Goal: Navigation & Orientation: Understand site structure

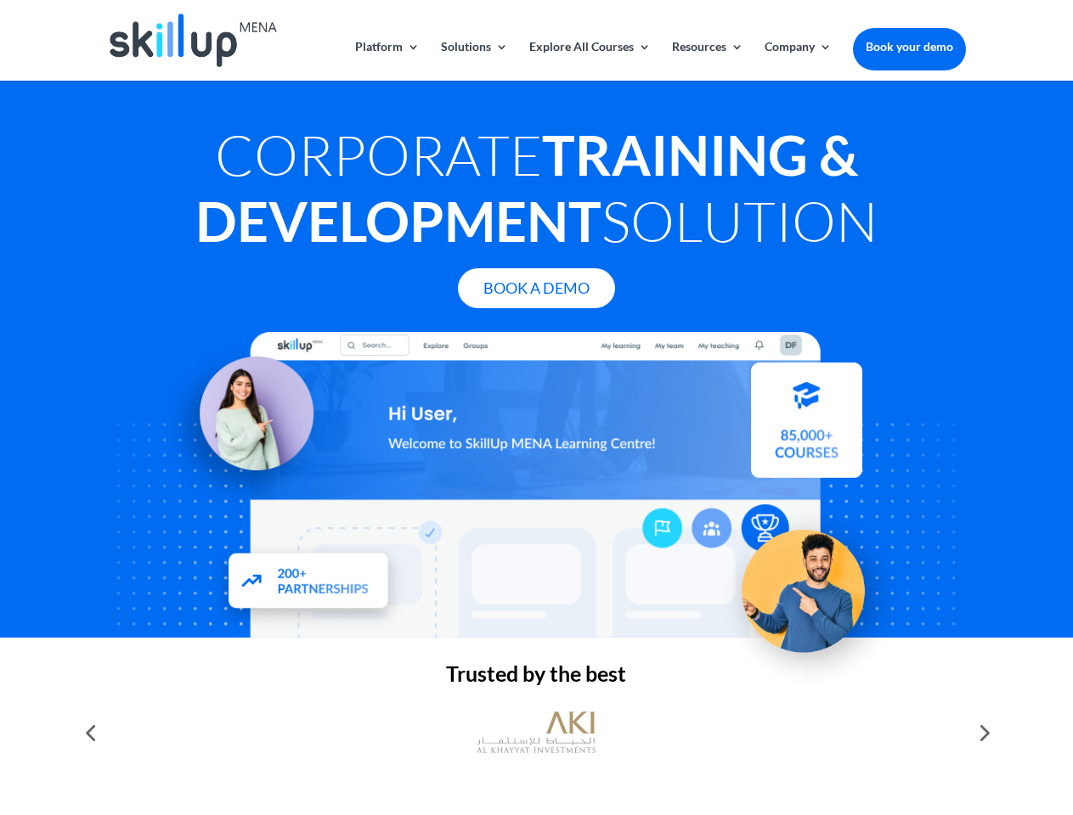
click at [536, 408] on div at bounding box center [536, 485] width 858 height 306
click at [473, 60] on link "Solutions" at bounding box center [474, 61] width 67 height 40
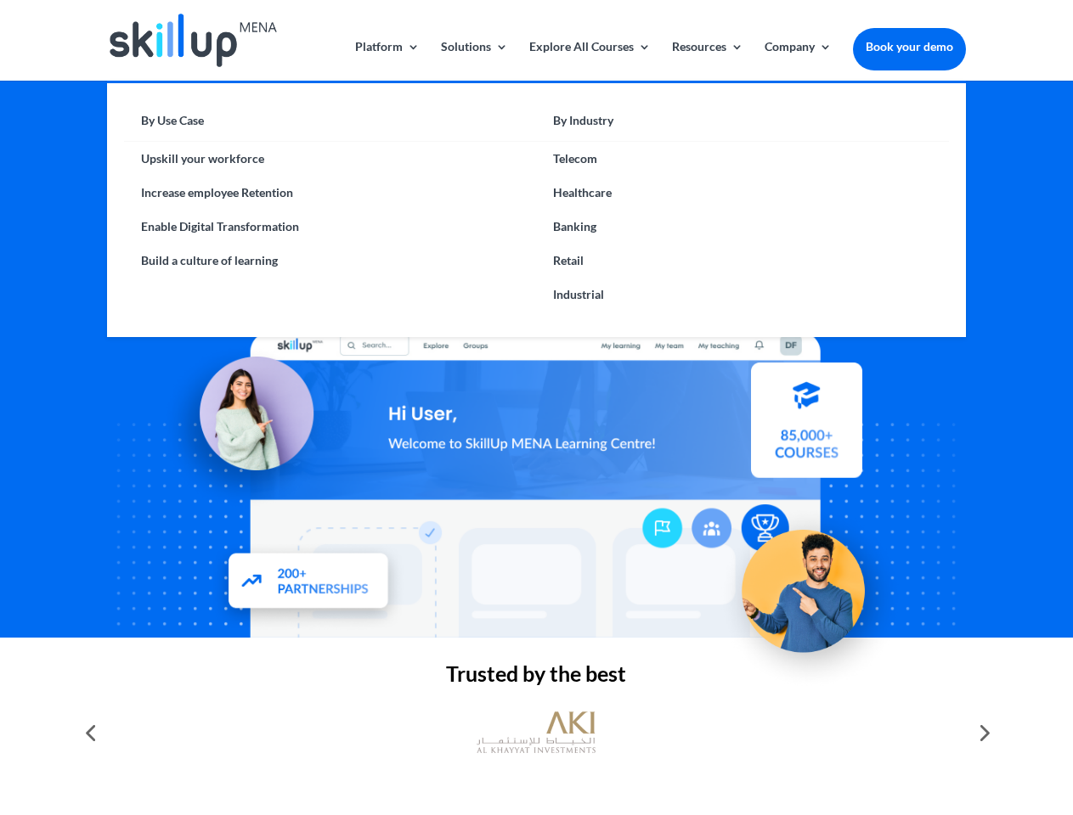
click at [589, 60] on link "Explore All Courses" at bounding box center [589, 61] width 121 height 40
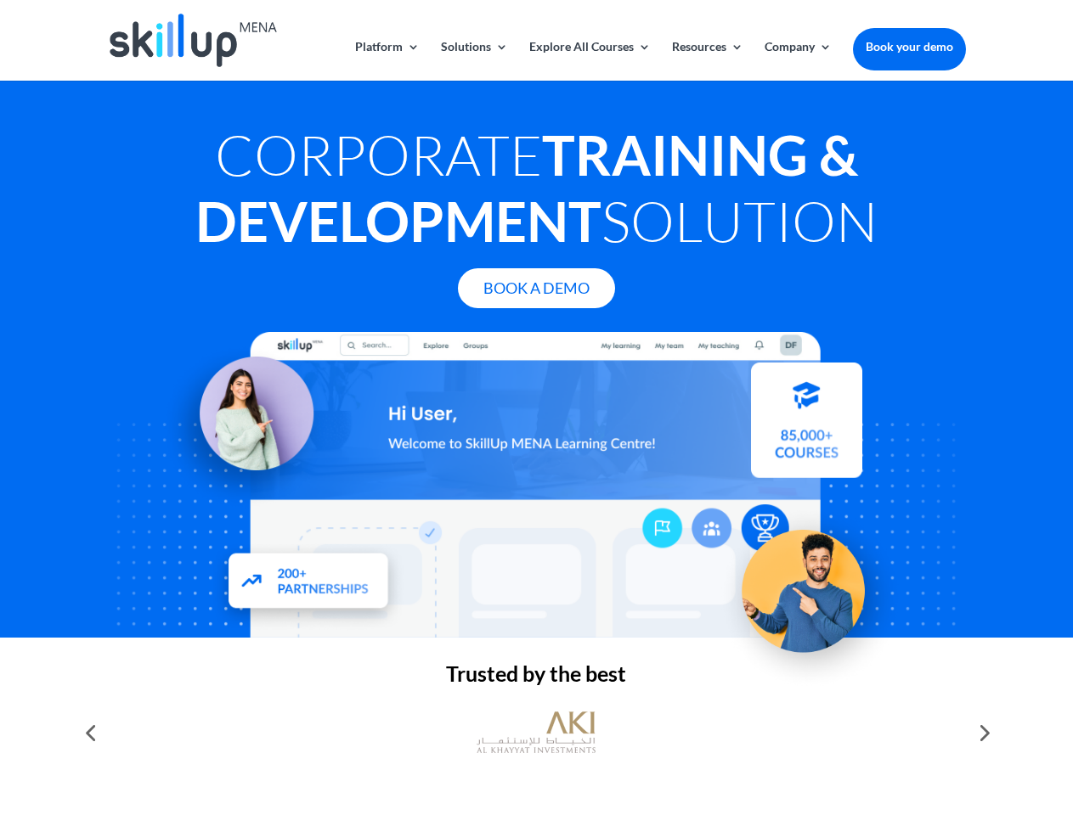
click at [706, 60] on link "Resources" at bounding box center [707, 61] width 71 height 40
click at [798, 60] on link "Company" at bounding box center [797, 61] width 67 height 40
click at [536, 733] on img at bounding box center [536, 732] width 119 height 59
